Goal: Navigation & Orientation: Find specific page/section

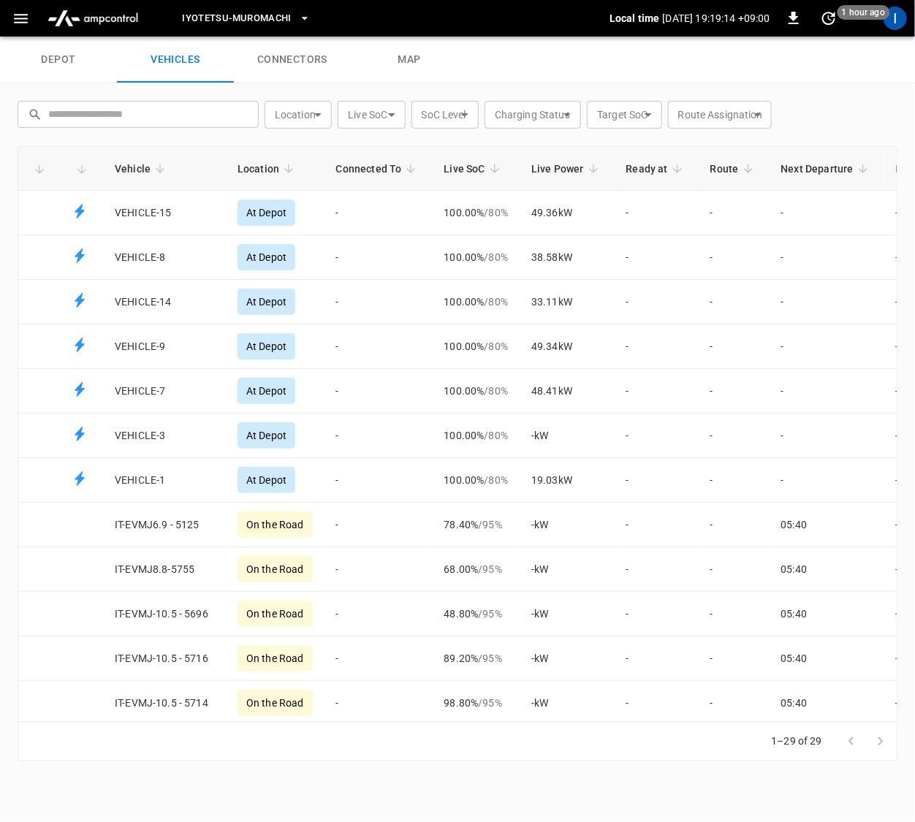
scroll to position [213, 0]
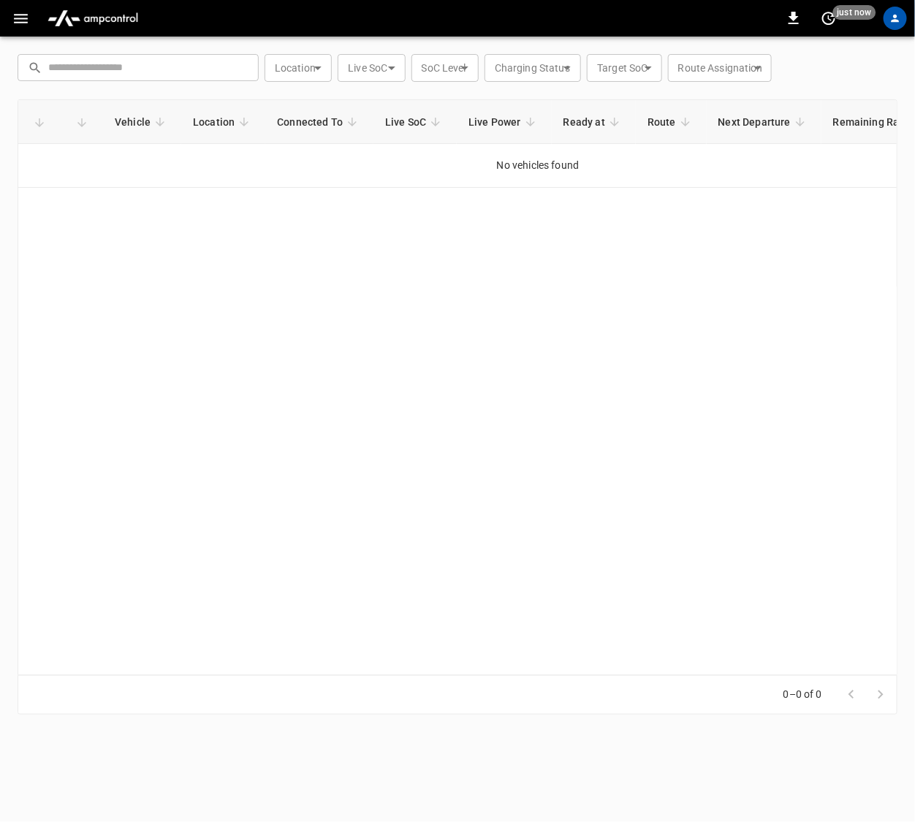
click at [26, 20] on icon "button" at bounding box center [21, 18] width 18 height 18
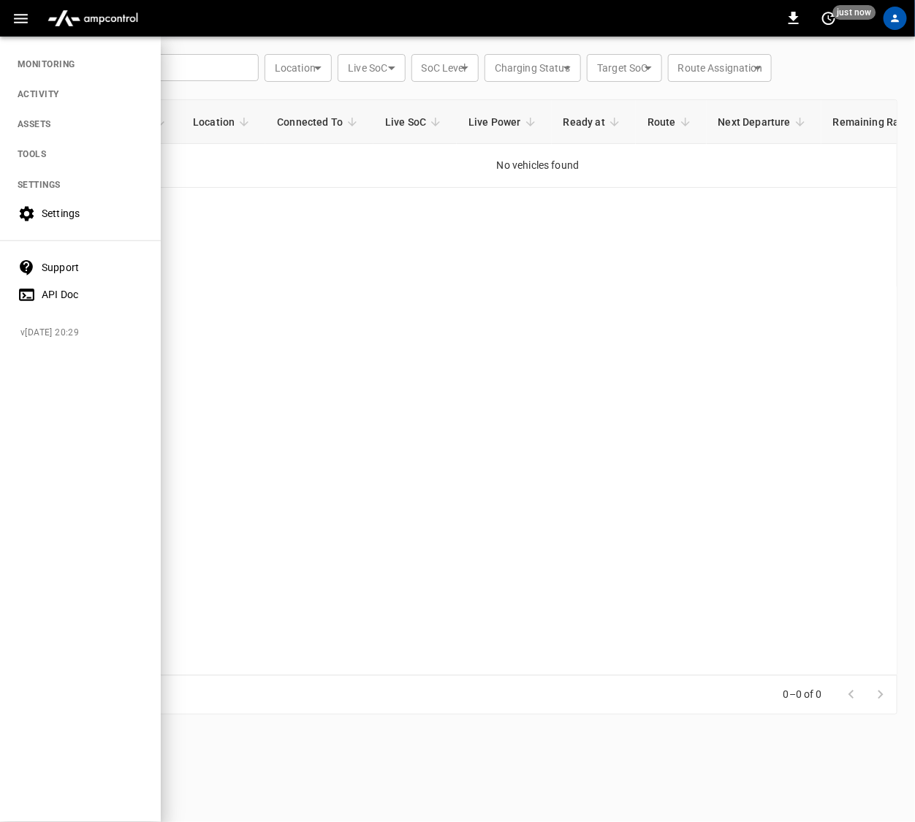
click at [248, 30] on div "0 just now" at bounding box center [457, 18] width 915 height 37
click at [203, 334] on div at bounding box center [457, 411] width 915 height 822
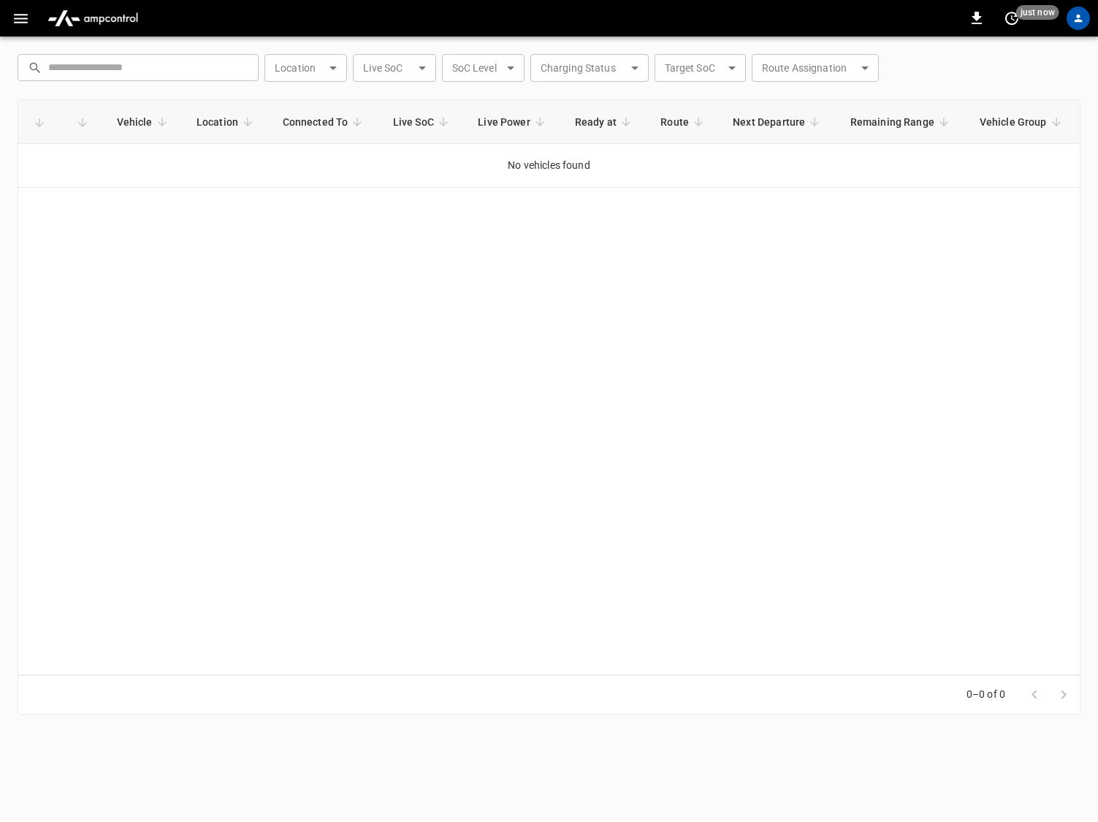
click at [20, 15] on icon "button" at bounding box center [21, 18] width 14 height 9
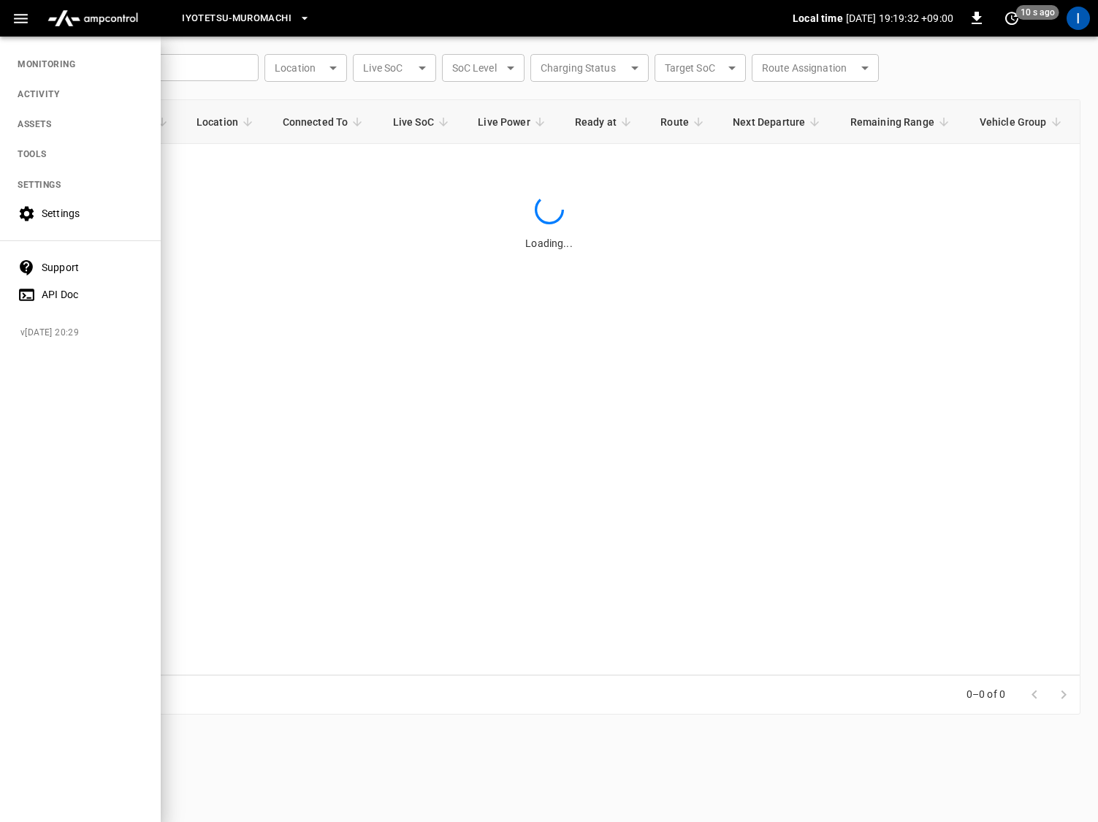
click at [436, 34] on div "Iyotetsu-Muromachi" at bounding box center [474, 18] width 637 height 34
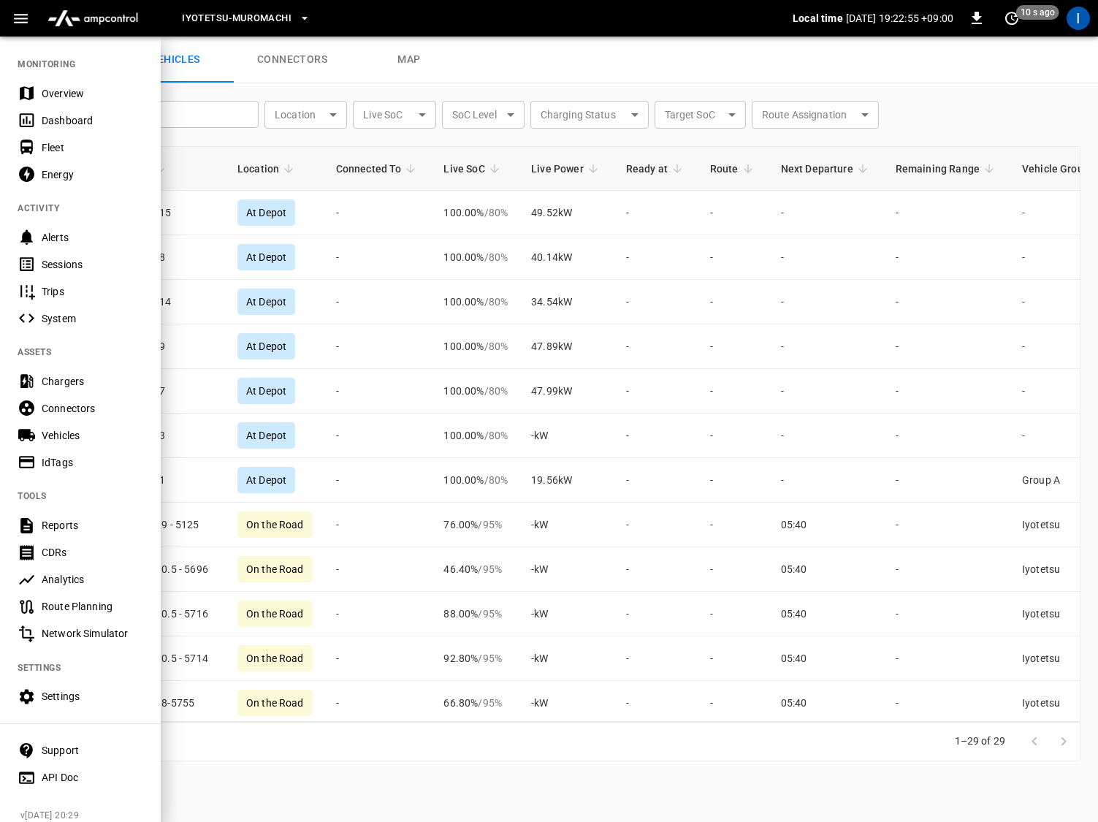
click at [416, 23] on div "Iyotetsu-Muromachi" at bounding box center [474, 18] width 637 height 34
click at [914, 15] on icon "set refresh interval" at bounding box center [1011, 18] width 13 height 13
click at [914, 42] on li "Refresh now" at bounding box center [965, 48] width 116 height 24
click at [578, 58] on div at bounding box center [549, 411] width 1098 height 822
click at [26, 23] on icon "button" at bounding box center [21, 18] width 18 height 18
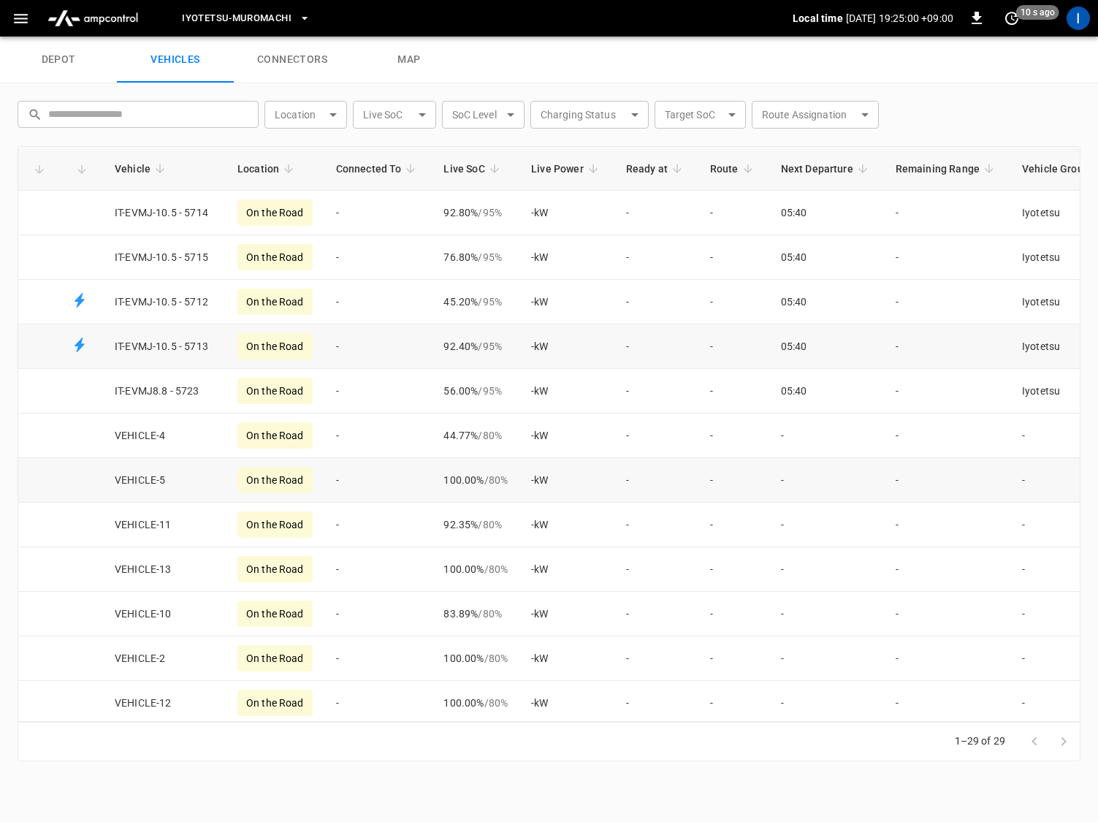
scroll to position [513, 0]
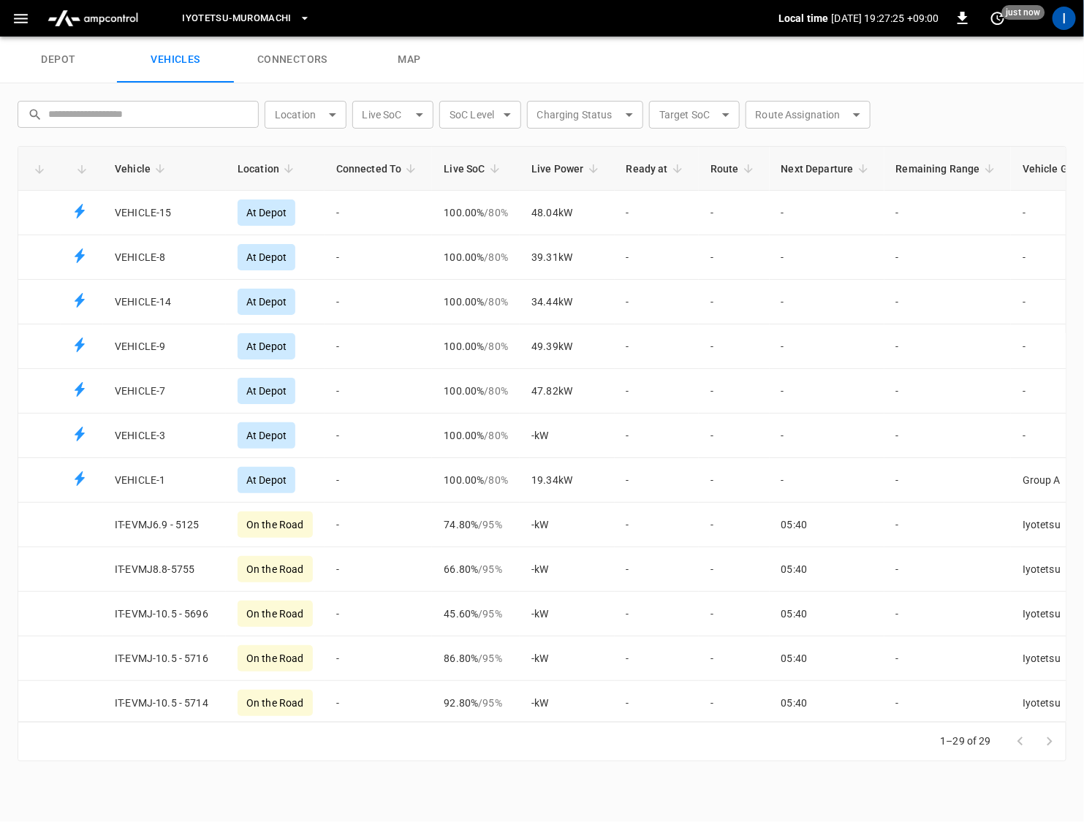
scroll to position [319, 0]
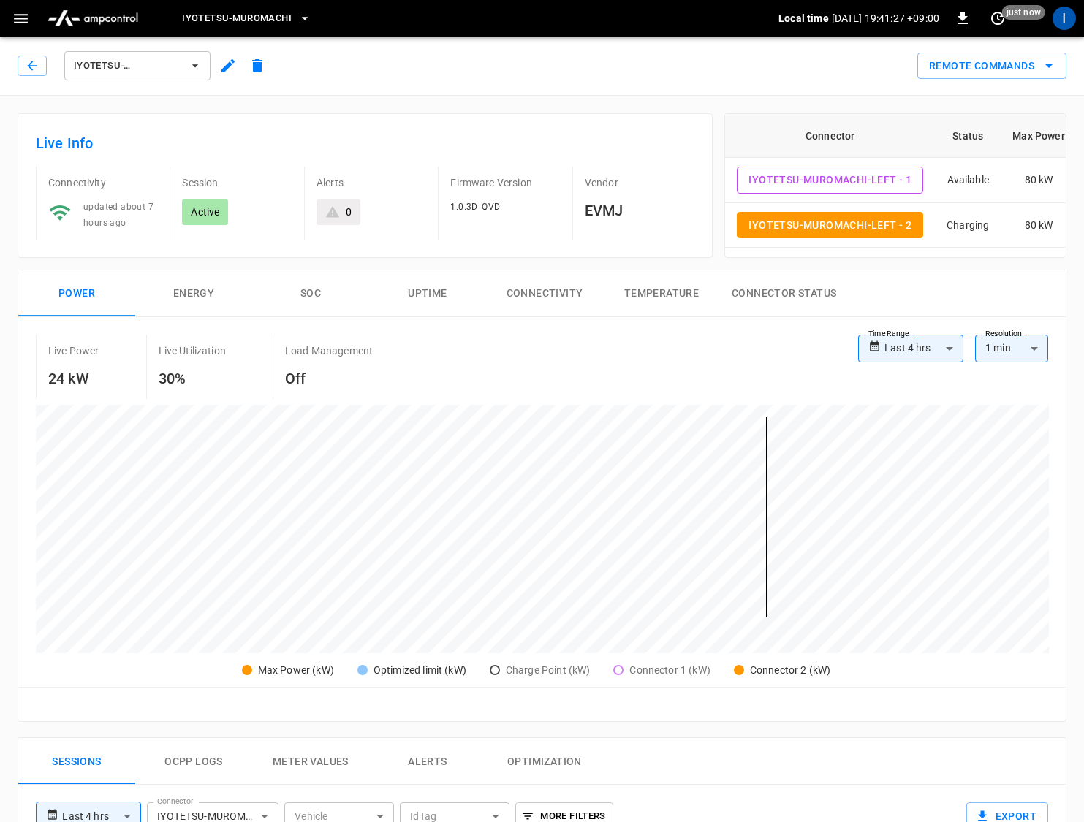
scroll to position [655, 0]
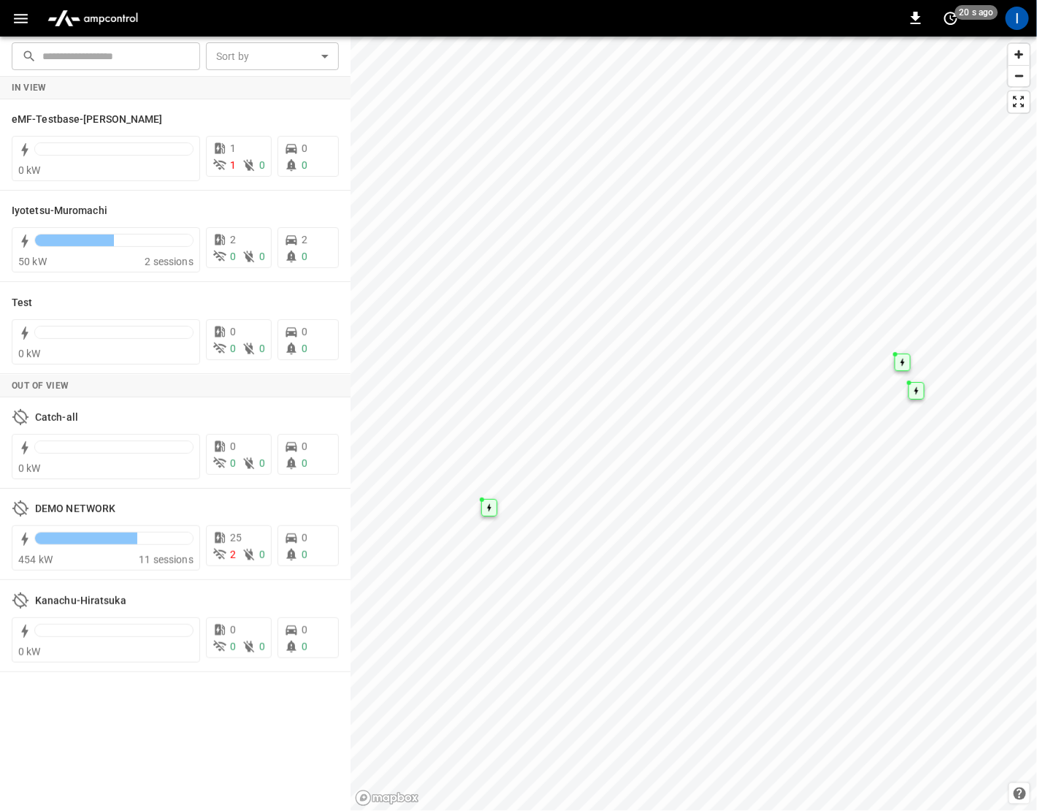
click at [28, 14] on icon "button" at bounding box center [21, 18] width 18 height 18
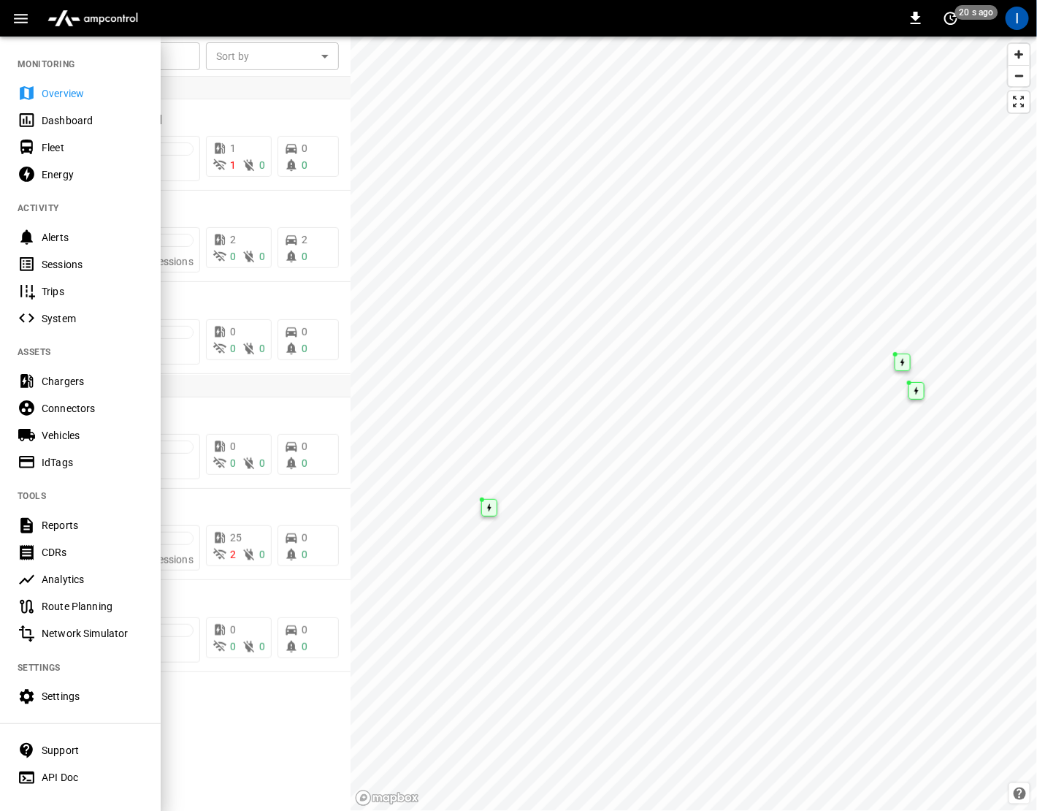
click at [72, 147] on div "Fleet" at bounding box center [93, 147] width 102 height 15
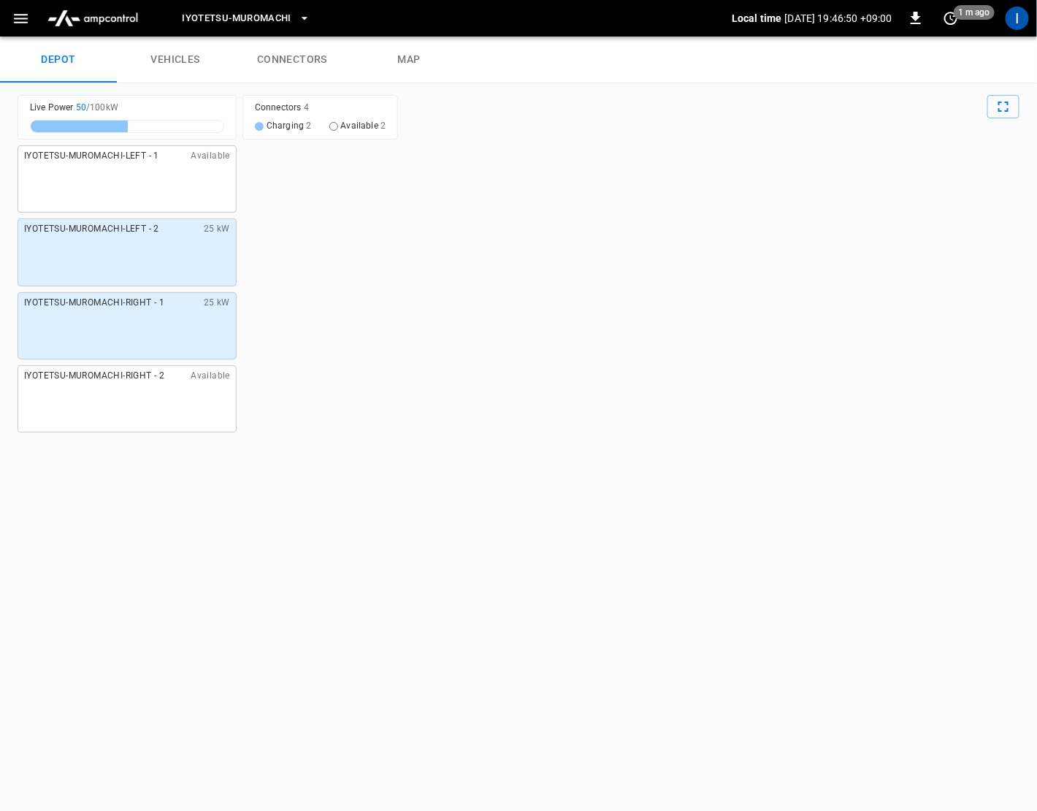
click at [196, 53] on link "vehicles" at bounding box center [175, 60] width 117 height 47
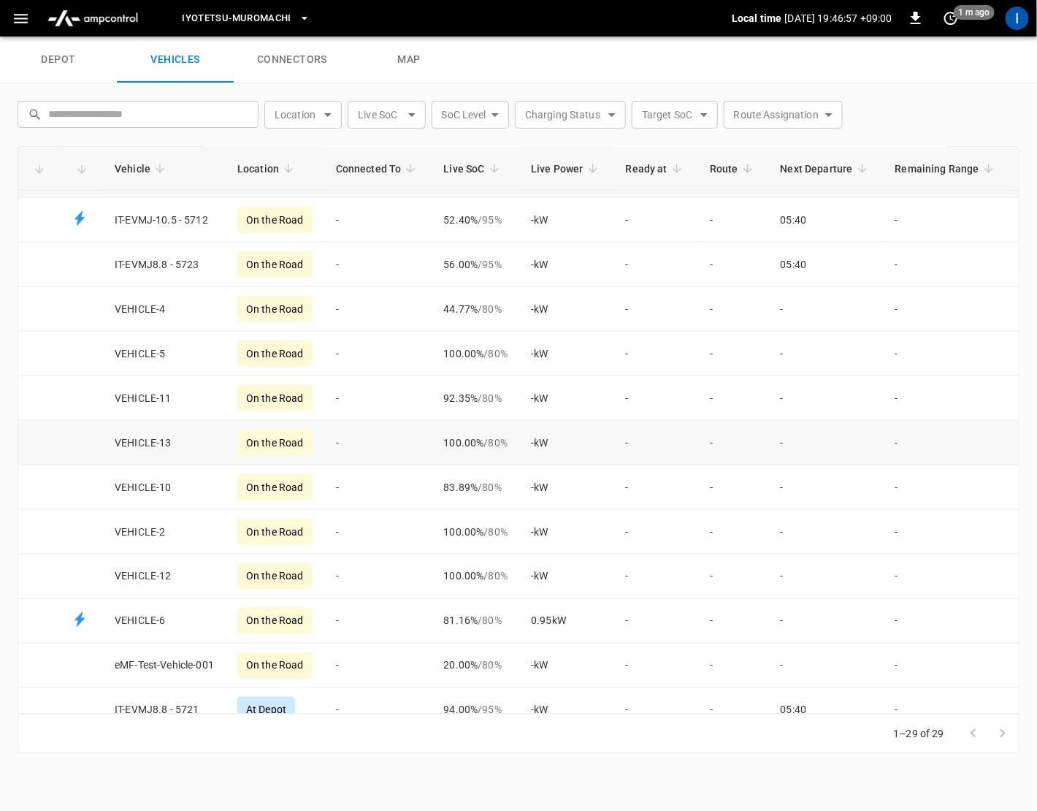
scroll to position [460, 0]
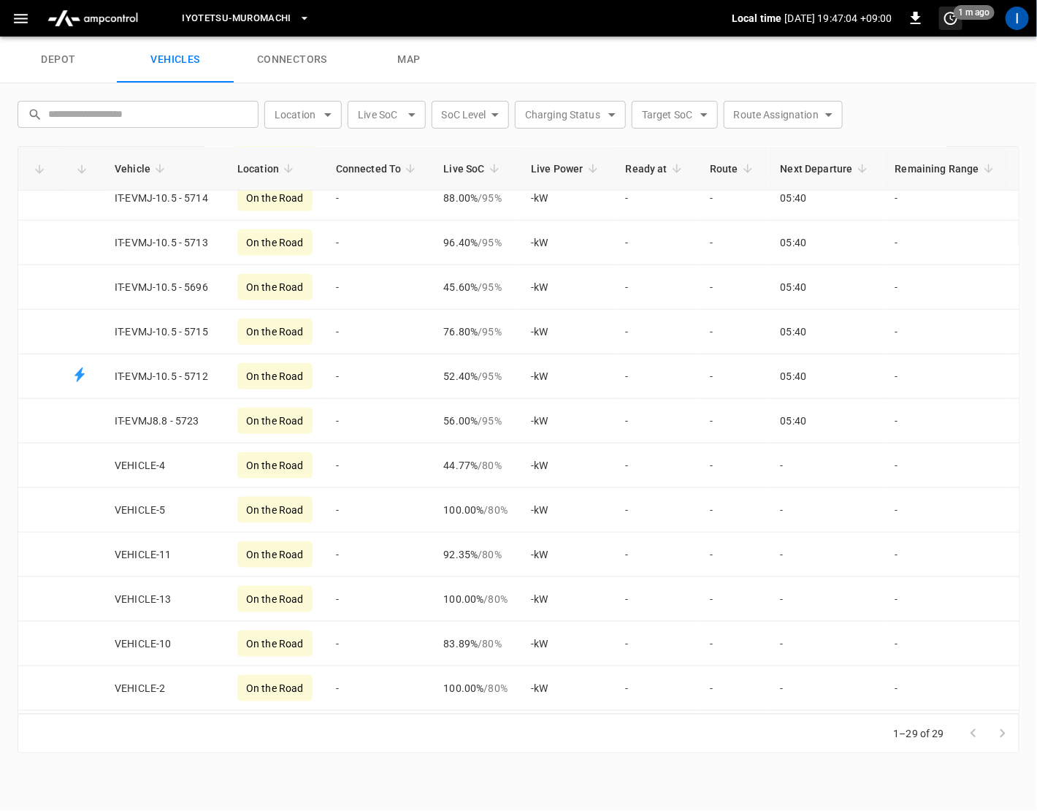
click at [953, 17] on icon "set refresh interval" at bounding box center [952, 18] width 18 height 18
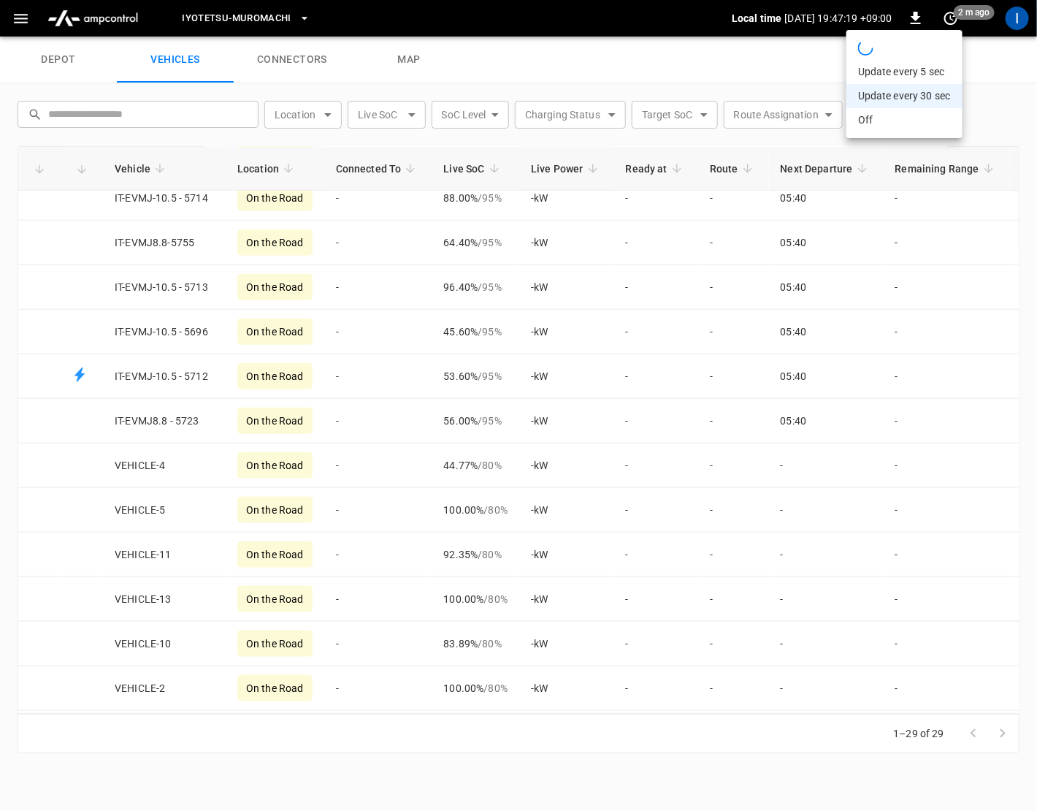
click at [443, 90] on div at bounding box center [518, 405] width 1037 height 811
click at [953, 13] on icon "set refresh interval" at bounding box center [952, 18] width 18 height 18
click at [805, 75] on div at bounding box center [518, 405] width 1037 height 811
click at [948, 21] on icon "set refresh interval" at bounding box center [952, 18] width 18 height 18
click at [742, 77] on div at bounding box center [518, 405] width 1037 height 811
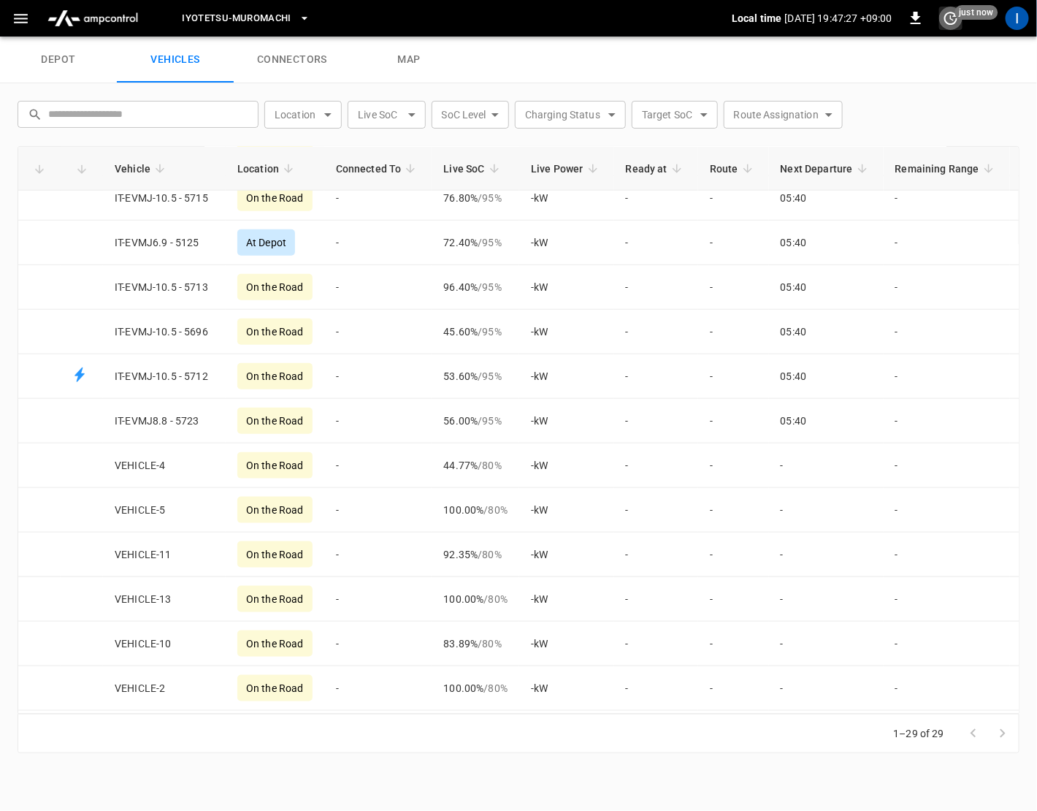
click at [946, 25] on icon "set refresh interval" at bounding box center [952, 18] width 18 height 18
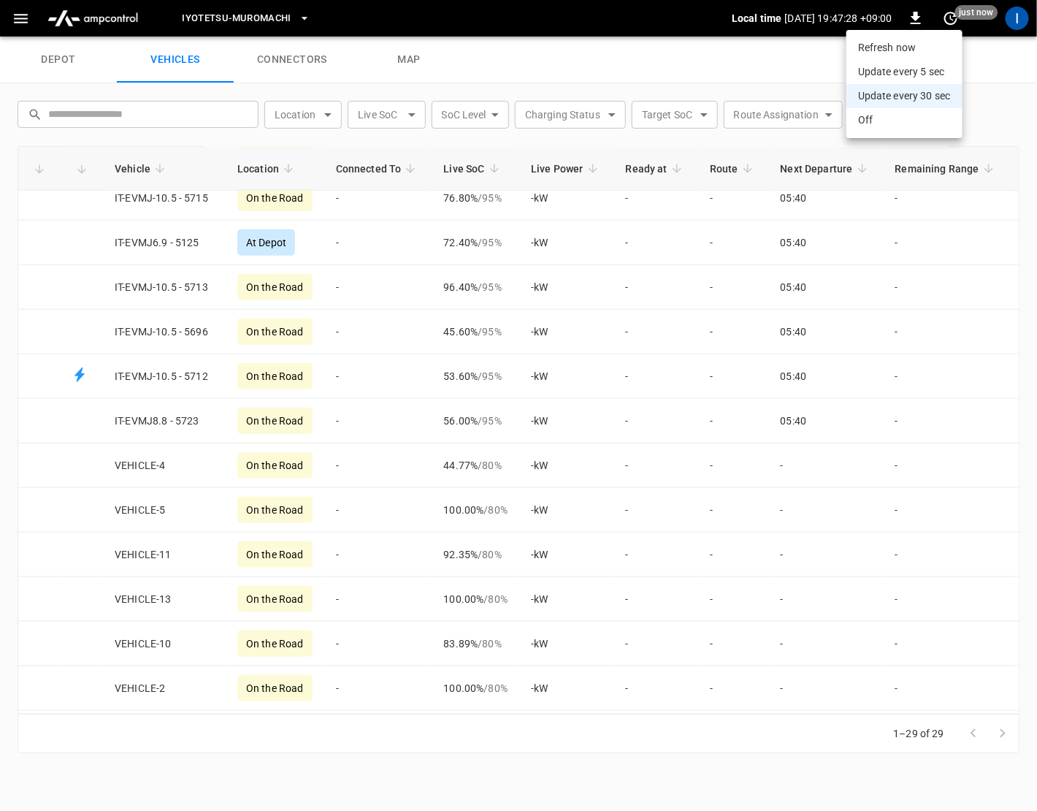
click at [910, 45] on li "Refresh now" at bounding box center [905, 48] width 116 height 24
click at [704, 65] on div at bounding box center [518, 405] width 1037 height 811
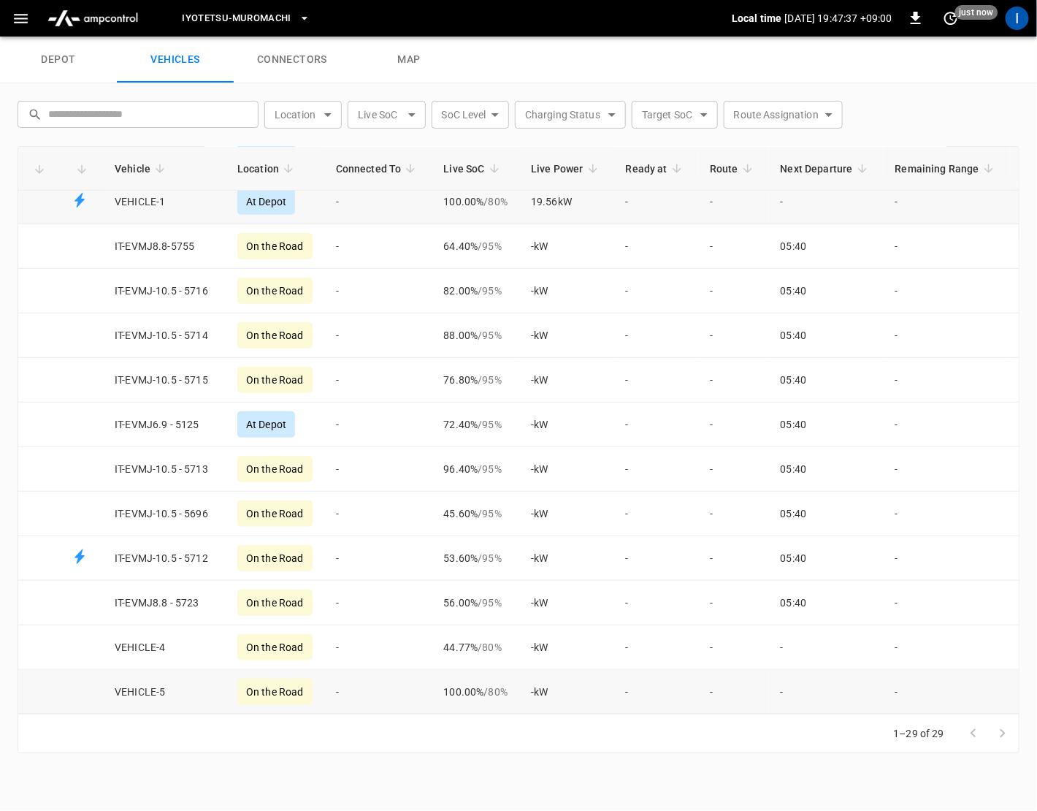
scroll to position [369, 0]
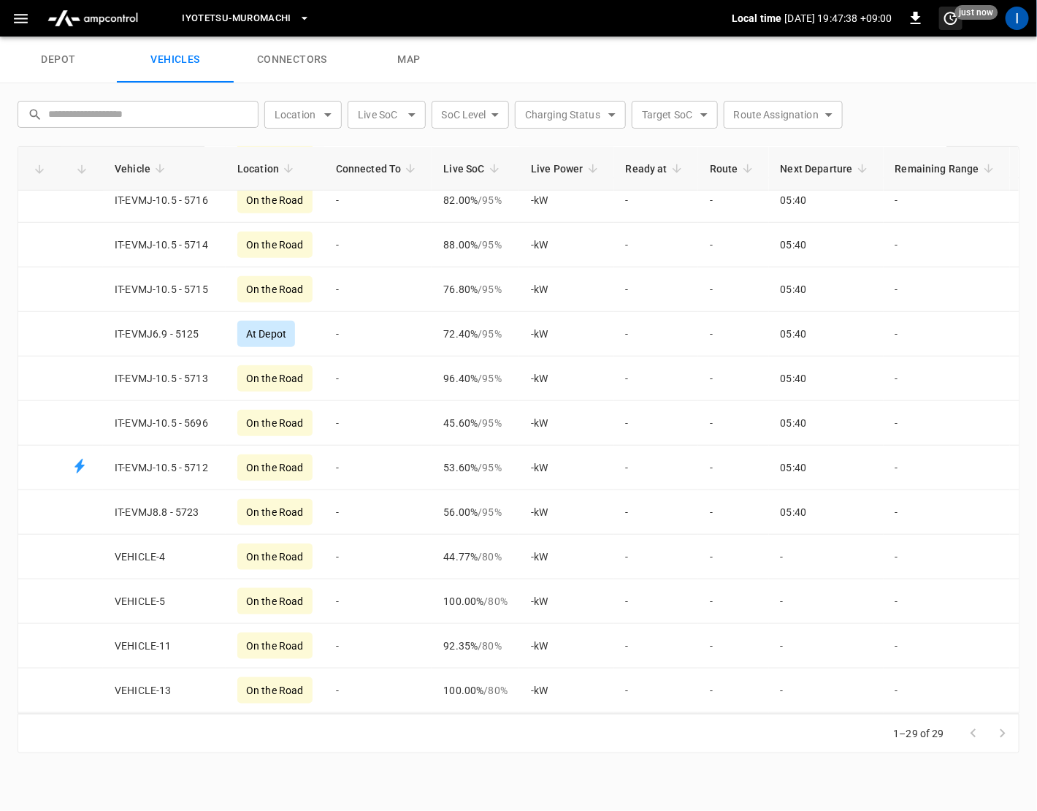
click at [951, 19] on icon "set refresh interval" at bounding box center [952, 18] width 18 height 18
click at [900, 50] on li "Refresh now" at bounding box center [905, 48] width 116 height 24
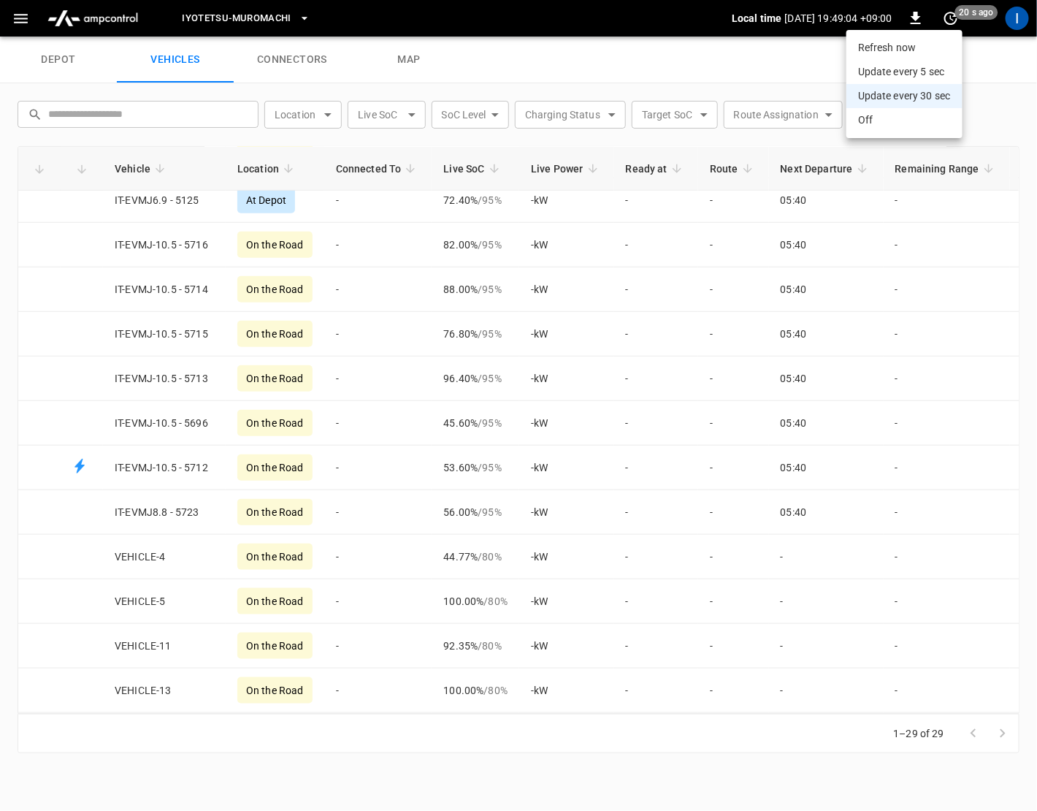
click at [973, 58] on div at bounding box center [518, 405] width 1037 height 811
click at [944, 14] on icon "set refresh interval" at bounding box center [952, 18] width 18 height 18
click at [902, 47] on li "Refresh now" at bounding box center [905, 48] width 116 height 24
click at [728, 87] on div at bounding box center [518, 405] width 1037 height 811
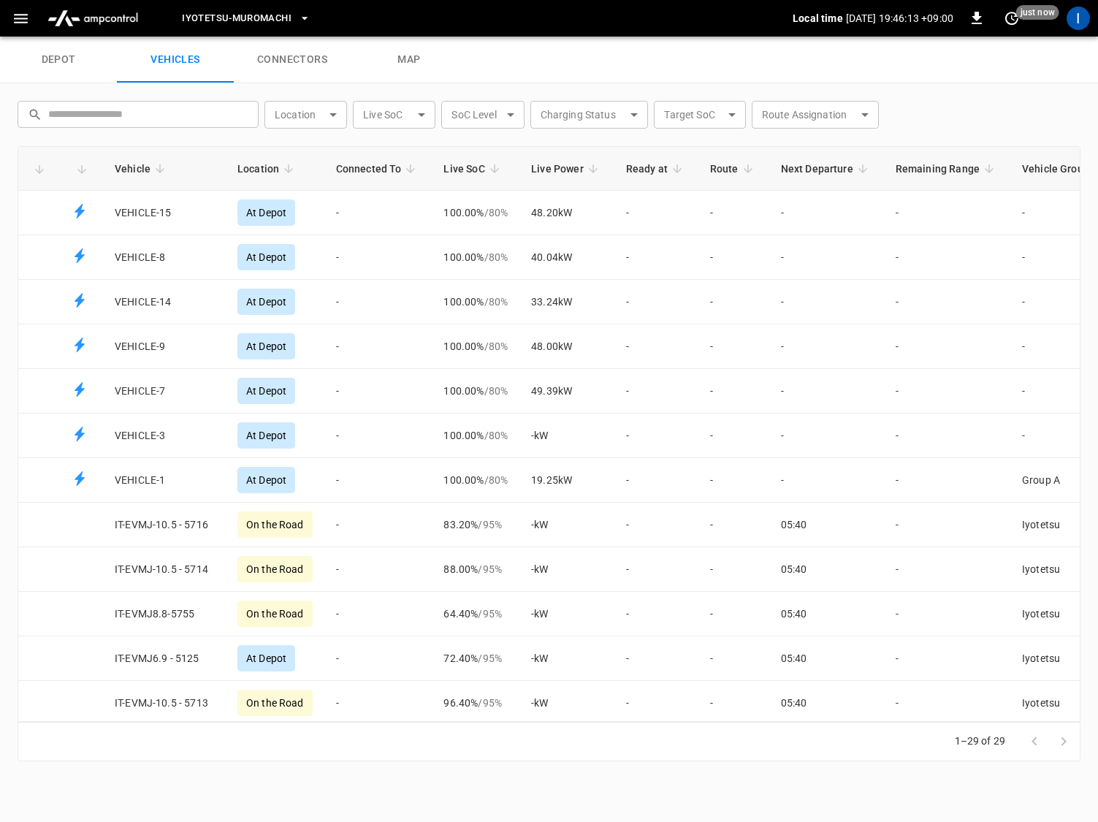
scroll to position [513, 0]
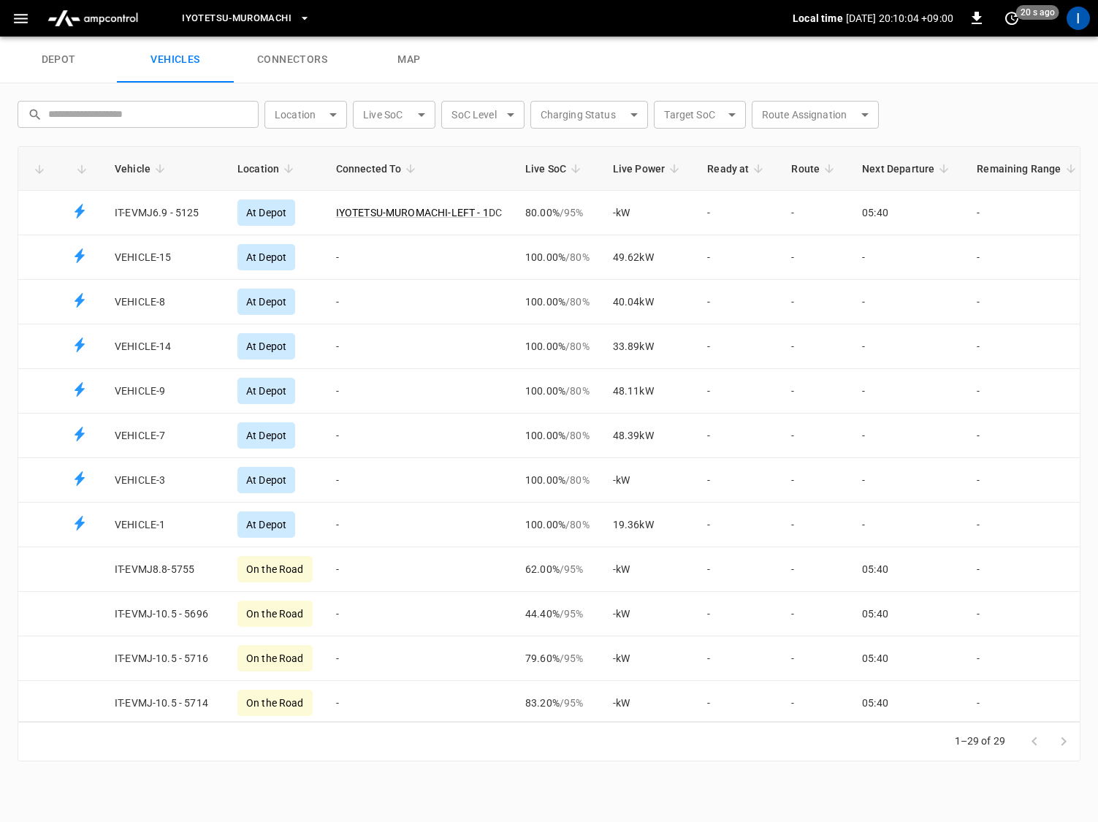
scroll to position [513, 0]
